Goal: Find specific page/section: Find specific page/section

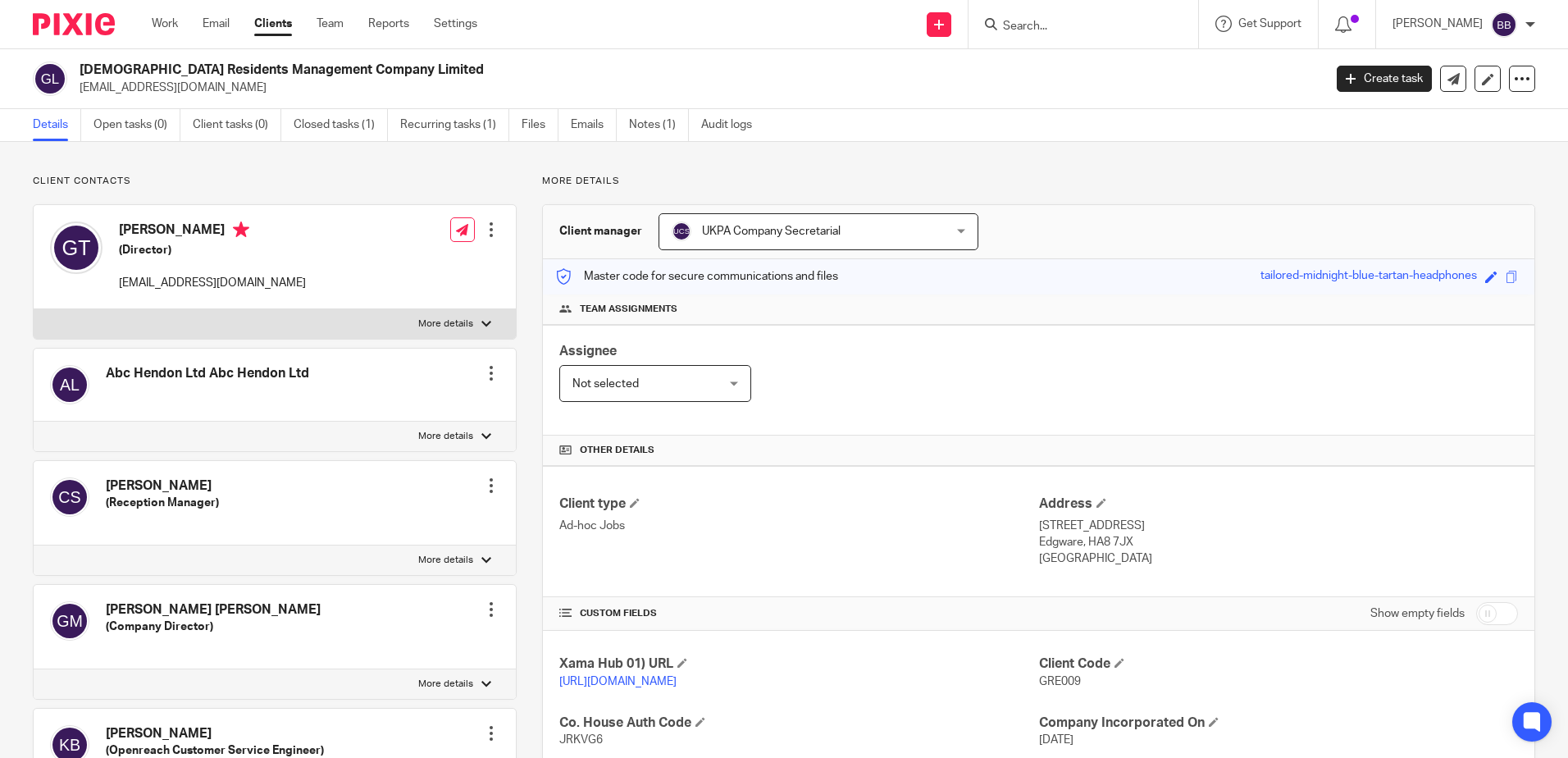
click at [1071, 28] on input "Search" at bounding box center [1074, 26] width 147 height 14
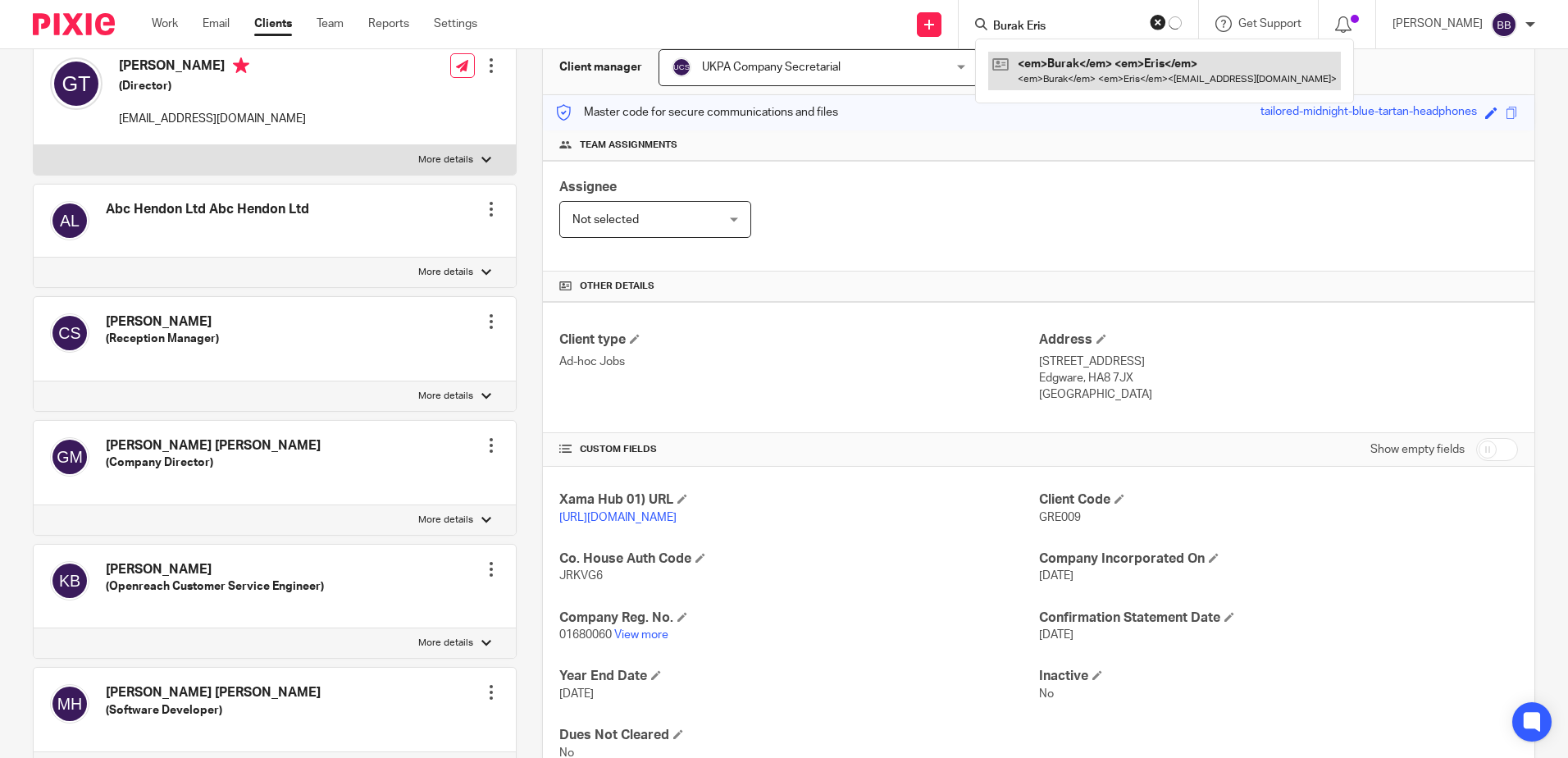
type input "Burak Eris"
click at [1040, 72] on link at bounding box center [1120, 71] width 246 height 37
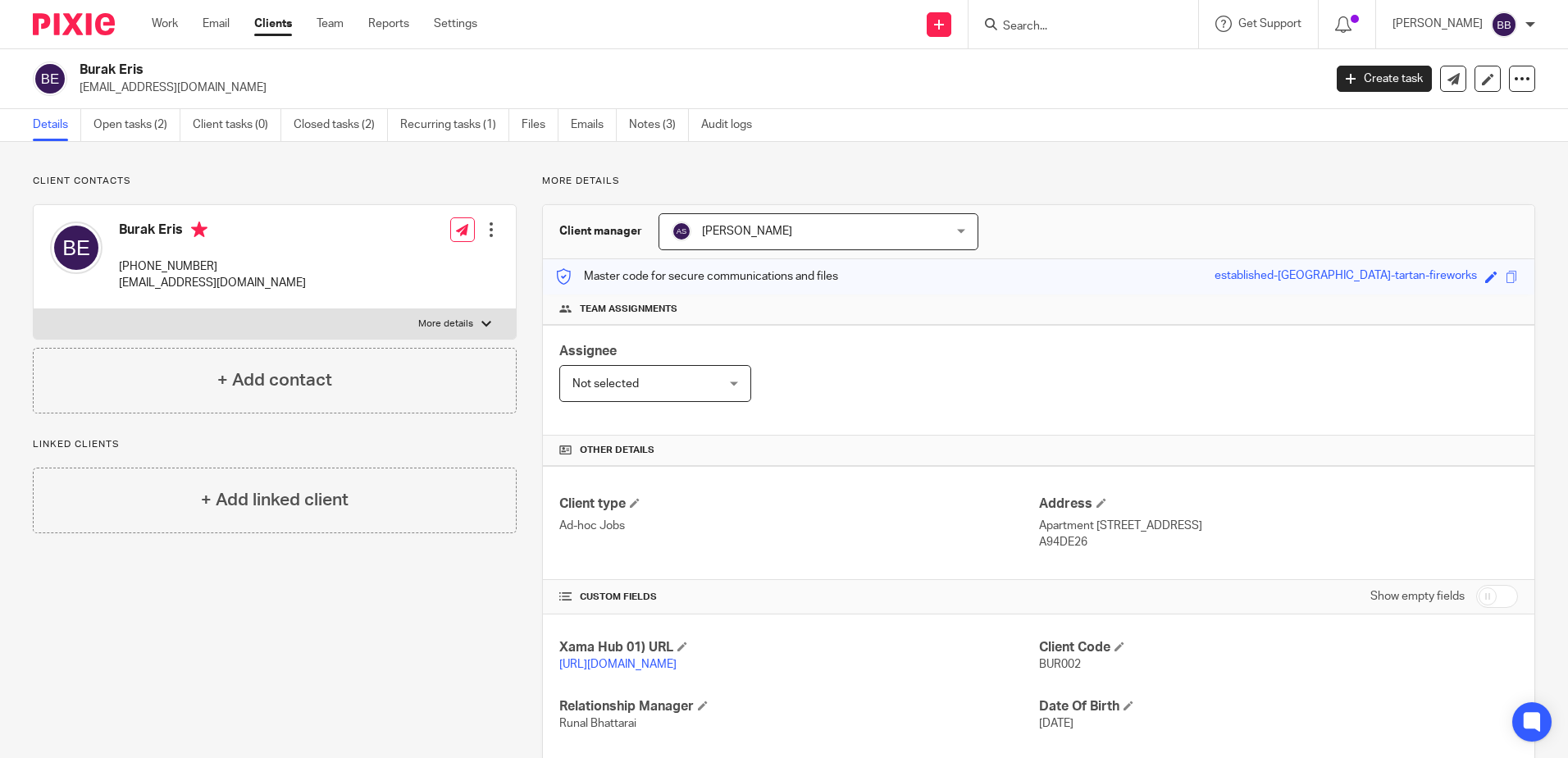
drag, startPoint x: 1096, startPoint y: 38, endPoint x: 1083, endPoint y: 34, distance: 13.6
click at [1096, 38] on div at bounding box center [1084, 24] width 230 height 49
click at [1073, 29] on input "Search" at bounding box center [1074, 26] width 147 height 14
paste input "Rucha Amitabh Desai"
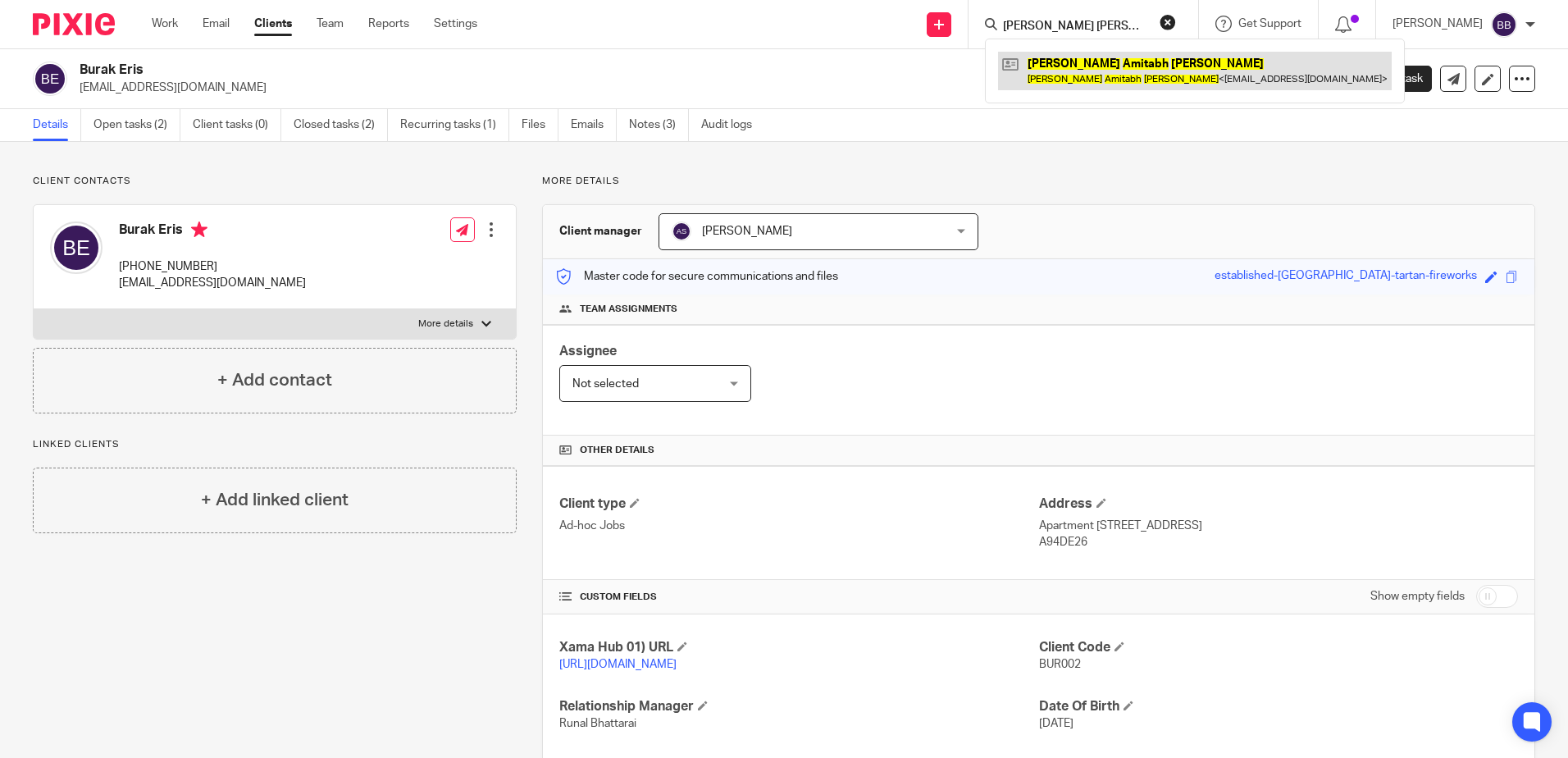
type input "Rucha Amitabh Desai"
click at [1060, 55] on link at bounding box center [1194, 71] width 393 height 37
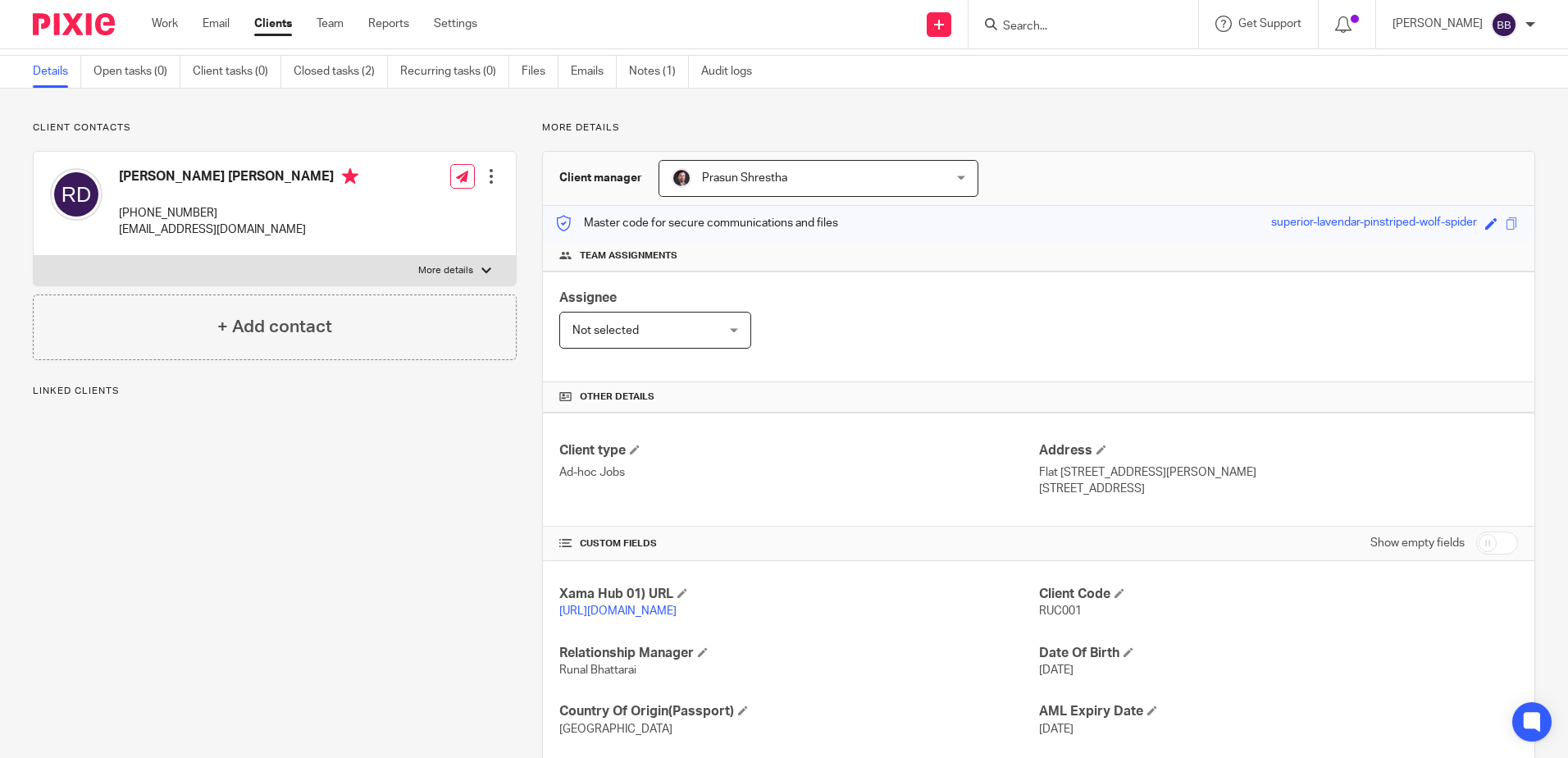
scroll to position [82, 0]
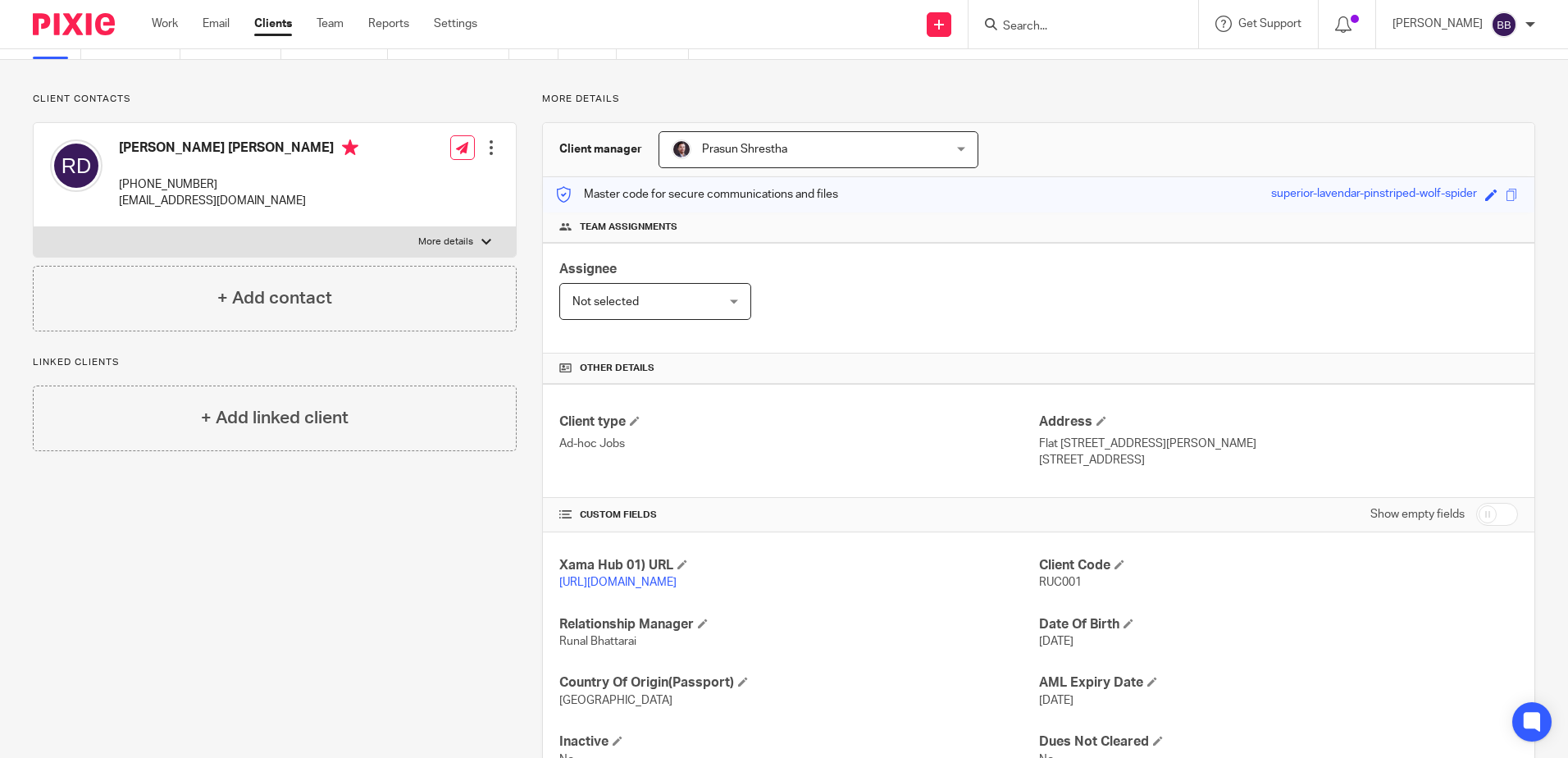
click at [1073, 29] on input "Search" at bounding box center [1074, 26] width 147 height 14
paste input "Francis Long Hoang Vu"
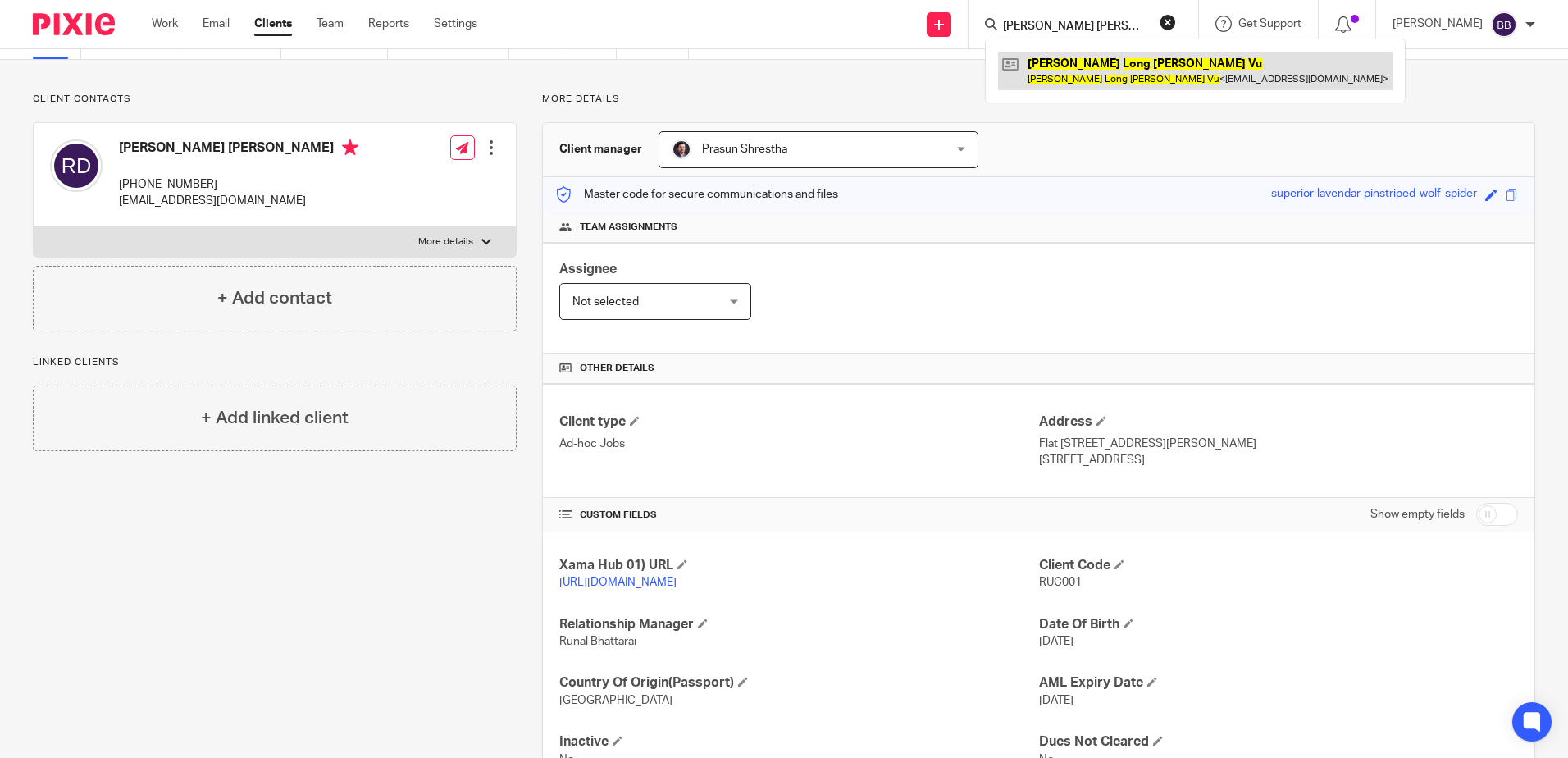
type input "Francis Long Hoang Vu"
click at [1069, 67] on link at bounding box center [1194, 71] width 394 height 37
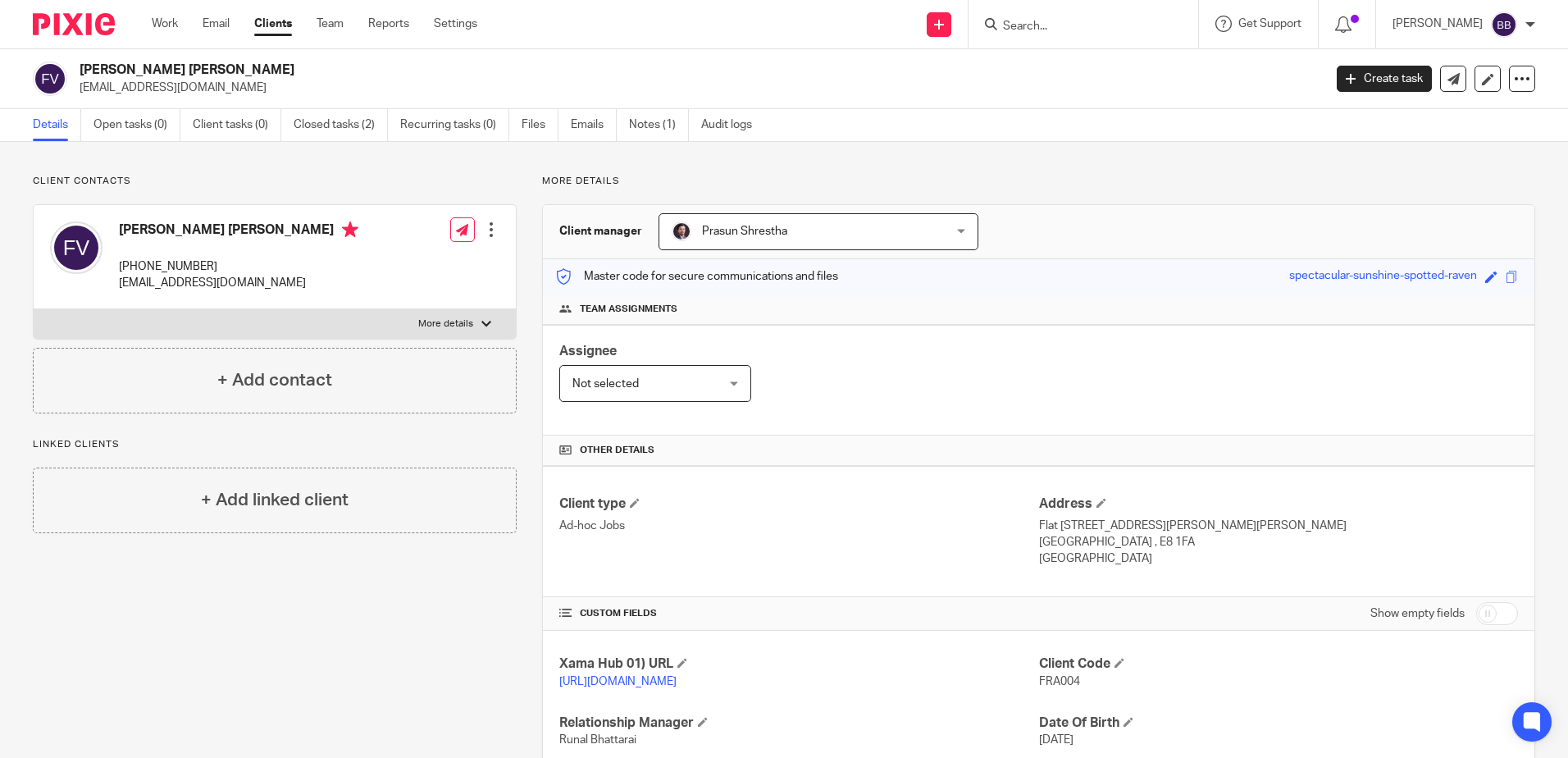
click at [1083, 37] on div at bounding box center [1084, 24] width 230 height 49
click at [1066, 30] on input "Search" at bounding box center [1074, 26] width 147 height 14
paste input "Nadia Khan"
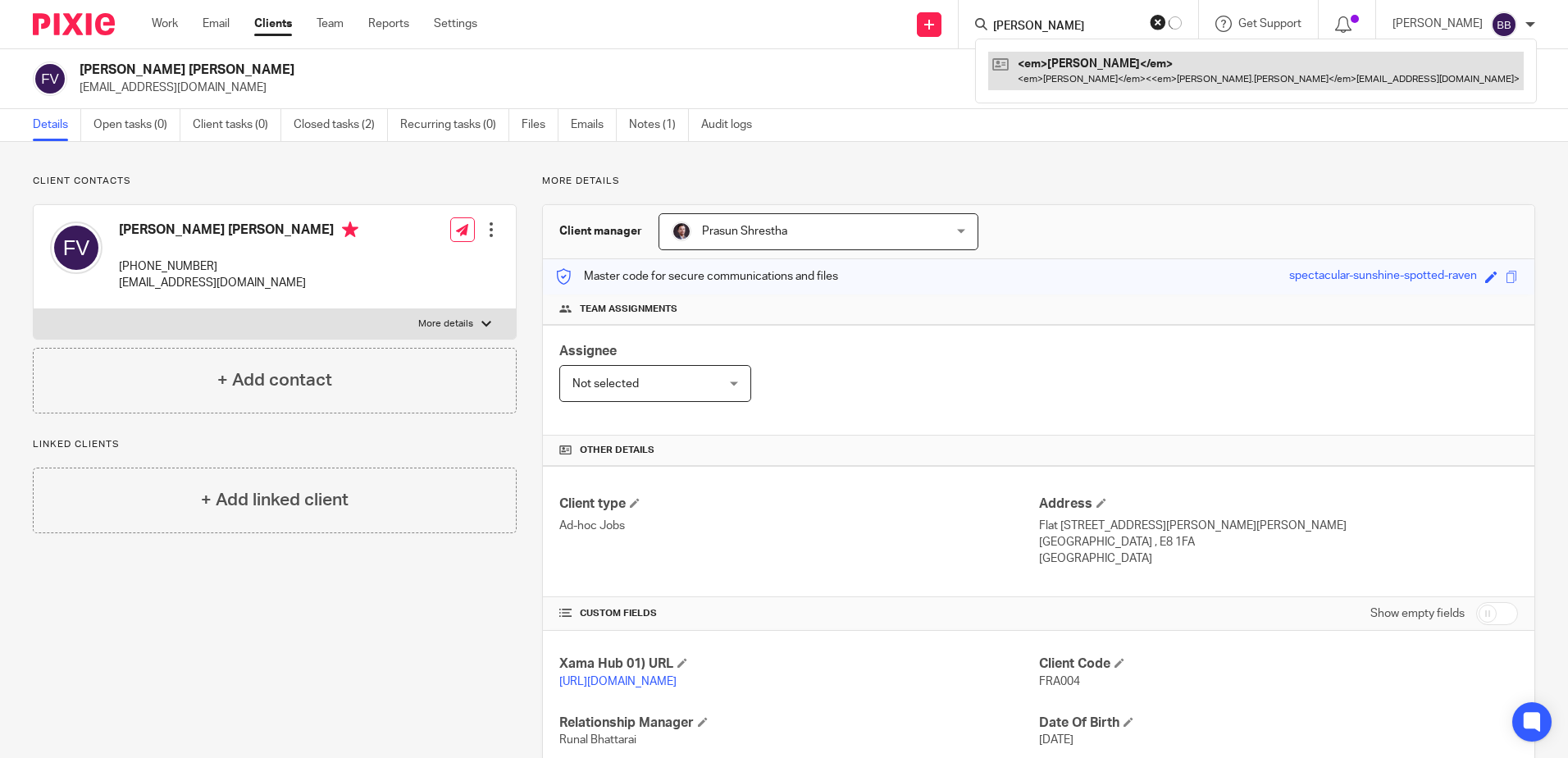
type input "Nadia Khan"
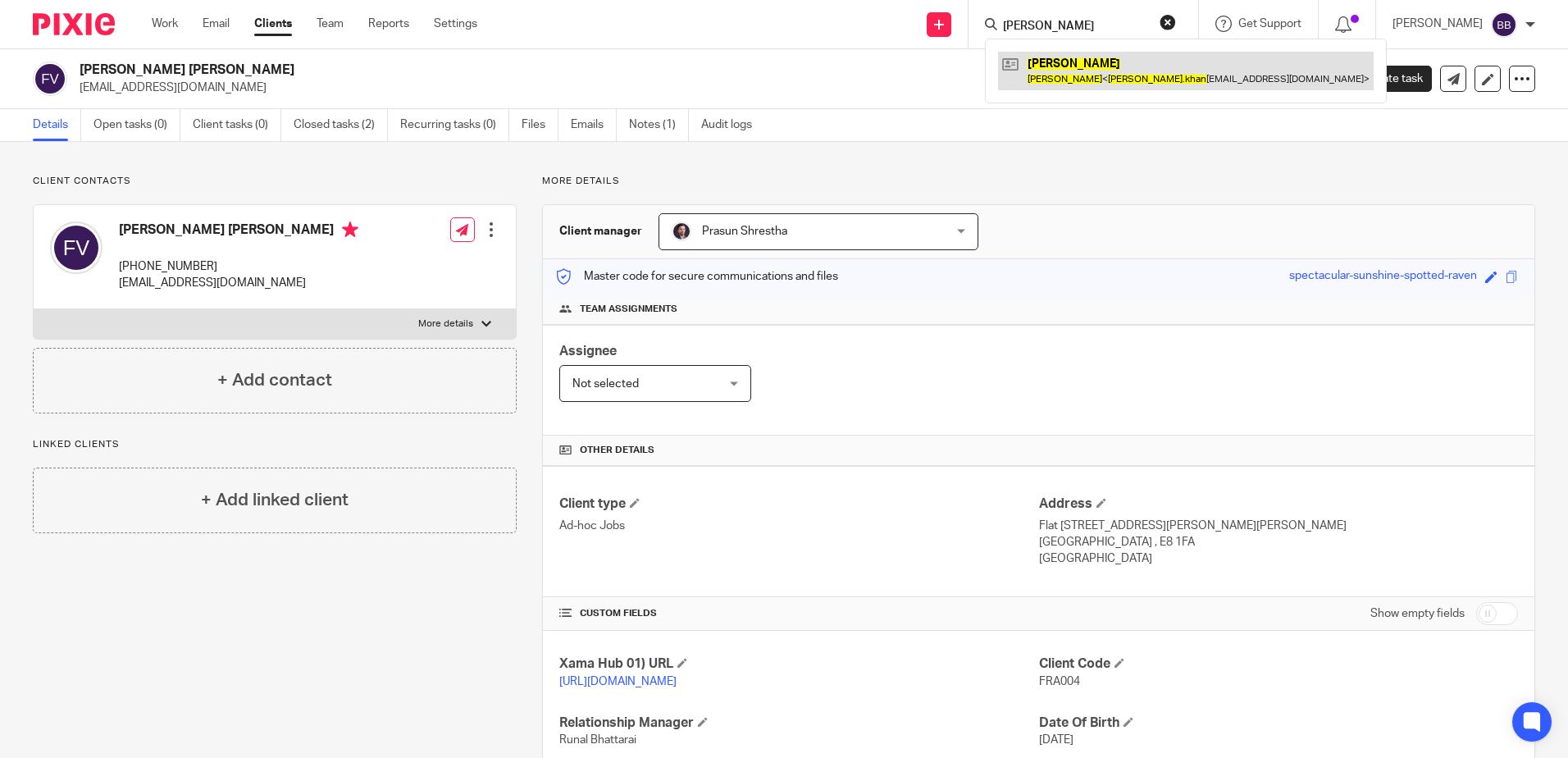
click at [1034, 62] on link at bounding box center [1185, 71] width 375 height 37
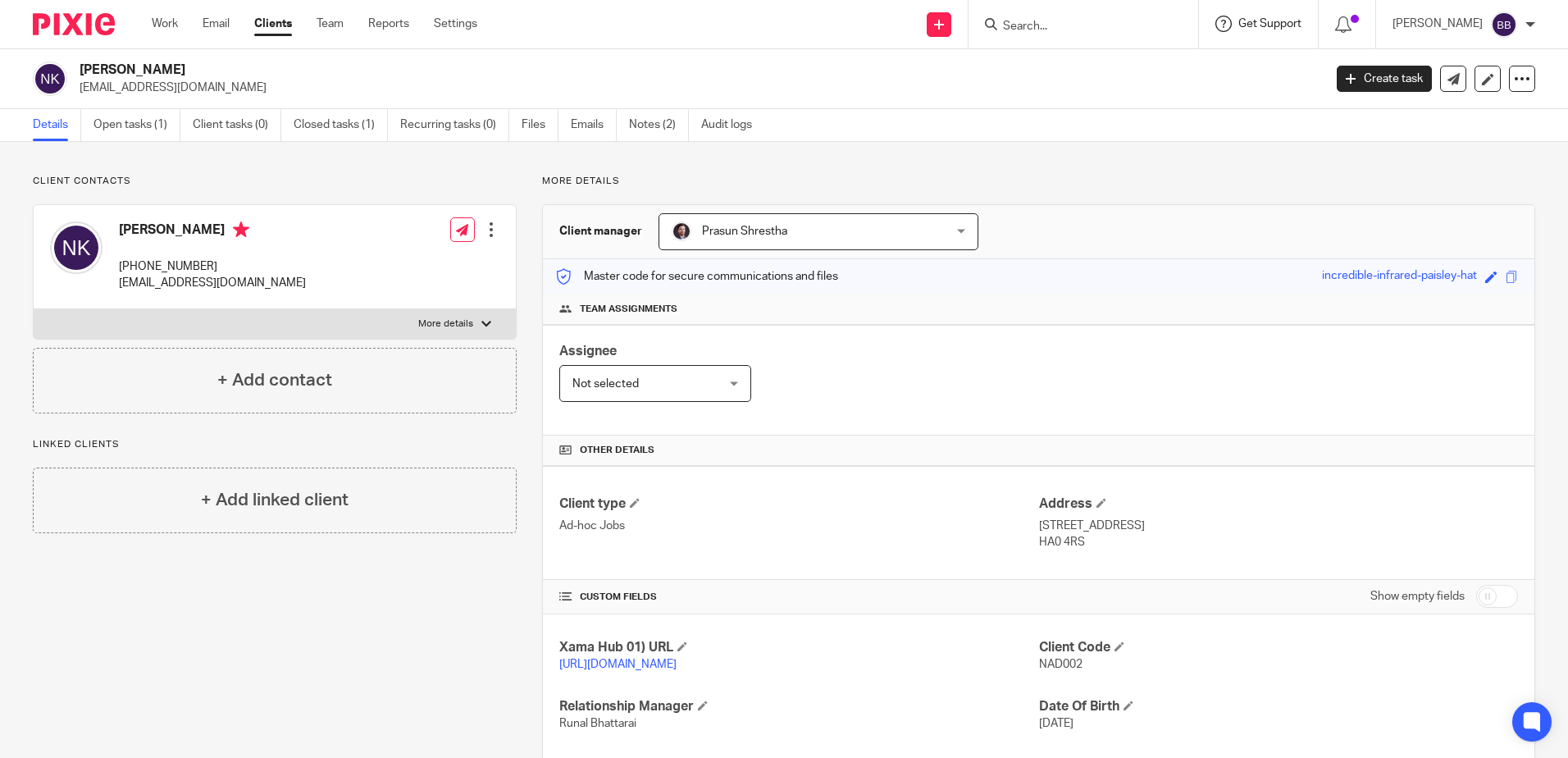
click at [1254, 25] on span "Get Support" at bounding box center [1270, 23] width 63 height 11
click at [1269, 23] on span "Get Support" at bounding box center [1270, 23] width 63 height 11
click at [1133, 20] on input "Search" at bounding box center [1074, 26] width 147 height 14
paste input "Rlees Properties Limited"
type input "Rlees Properties Limited"
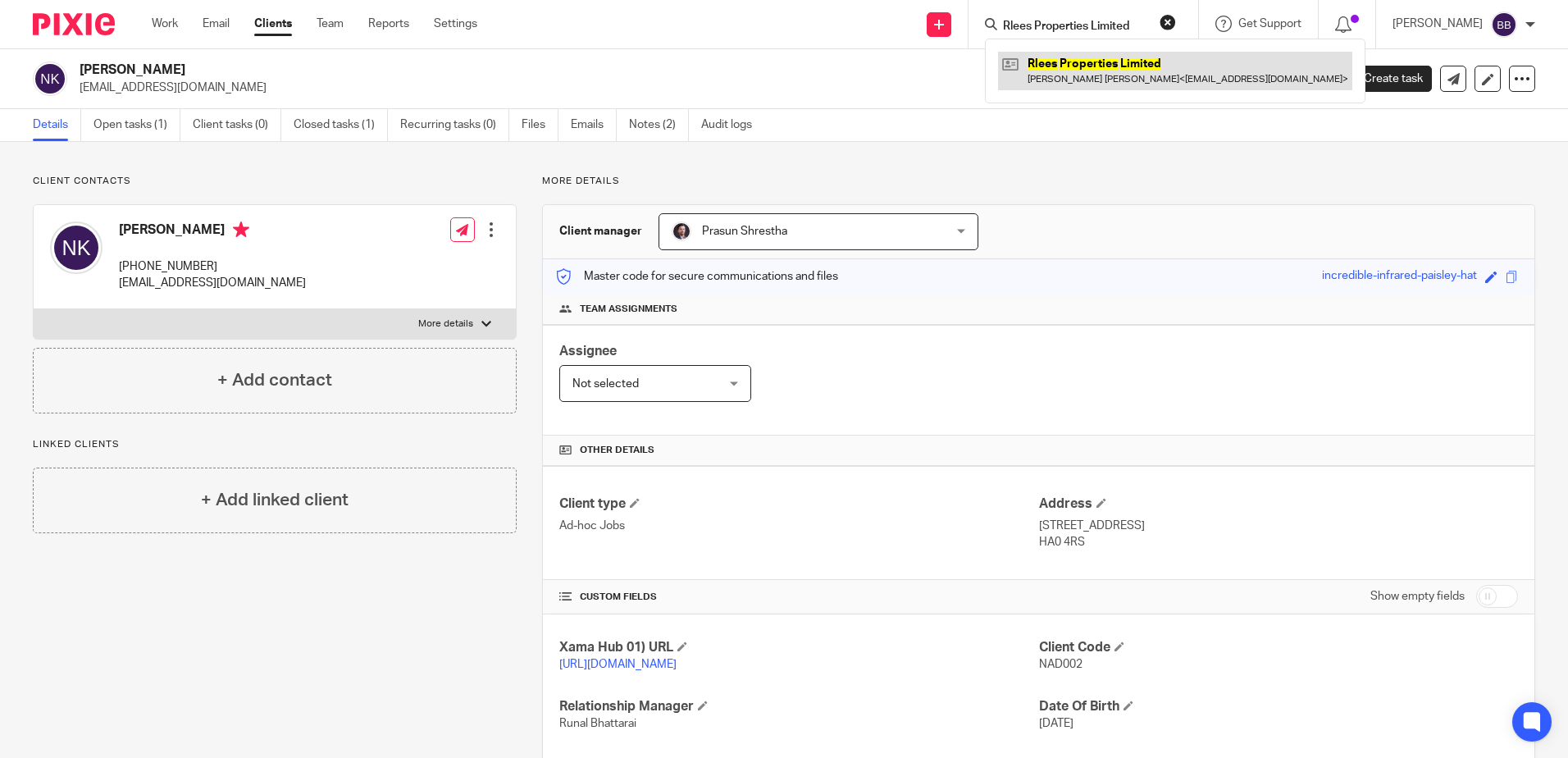
click at [1111, 83] on link at bounding box center [1175, 71] width 354 height 37
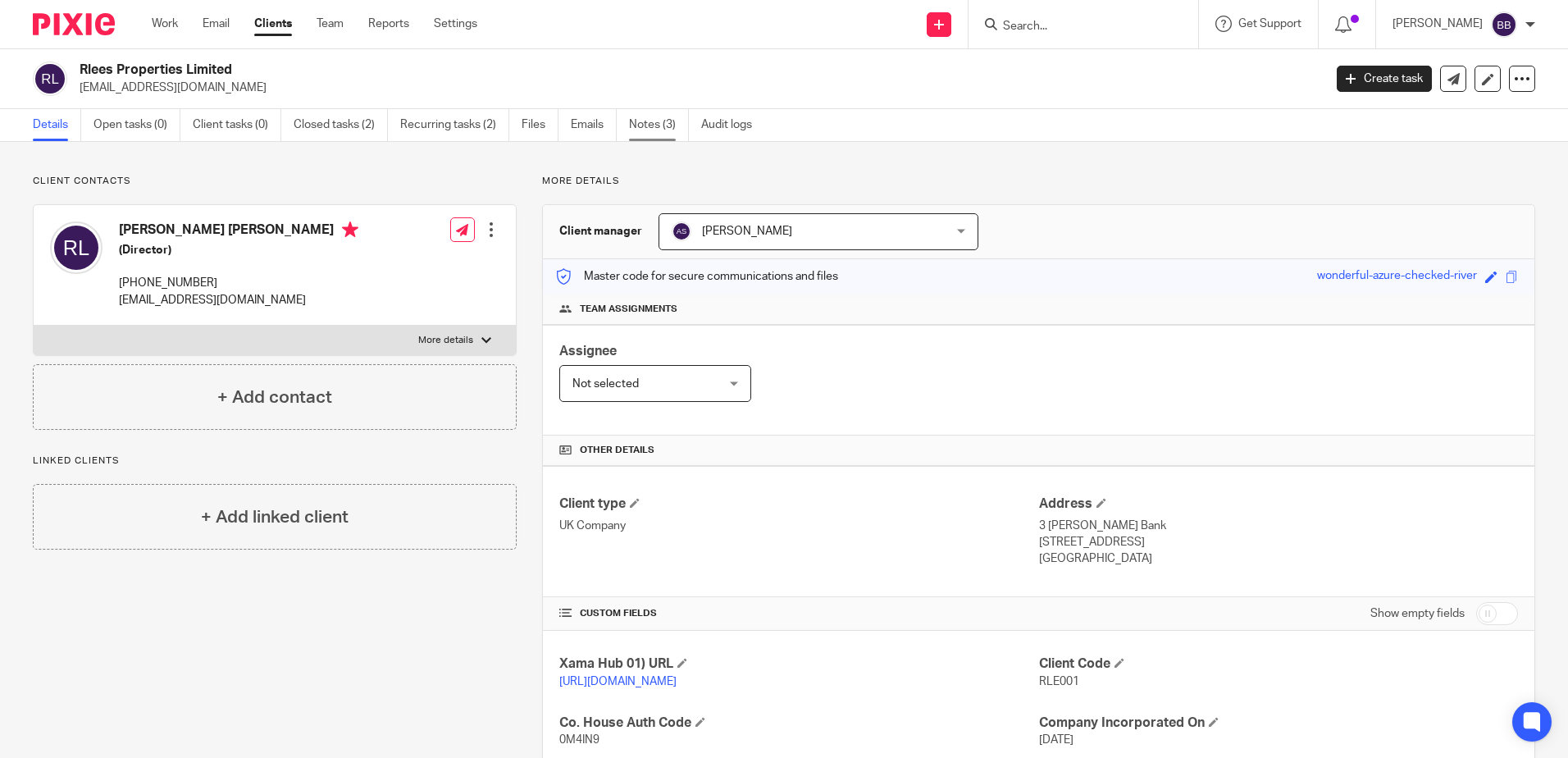
click at [653, 125] on link "Notes (3)" at bounding box center [659, 125] width 60 height 32
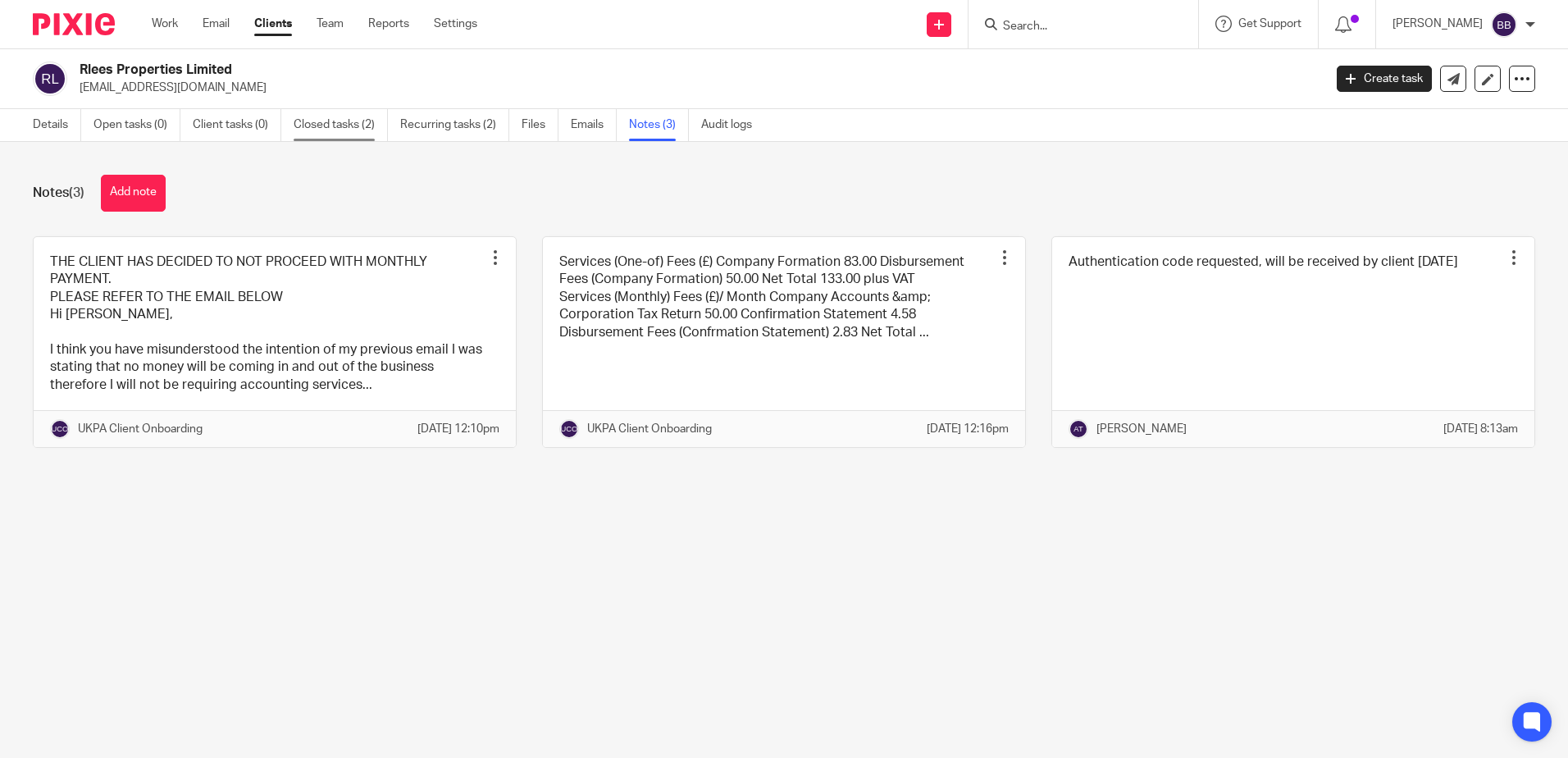
click at [318, 125] on link "Closed tasks (2)" at bounding box center [340, 125] width 94 height 32
